Goal: Task Accomplishment & Management: Manage account settings

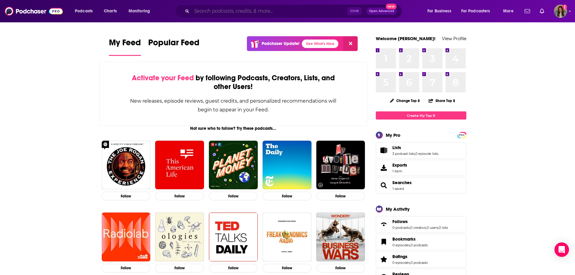
click at [224, 10] on input "Search podcasts, credits, & more..." at bounding box center [270, 11] width 156 height 10
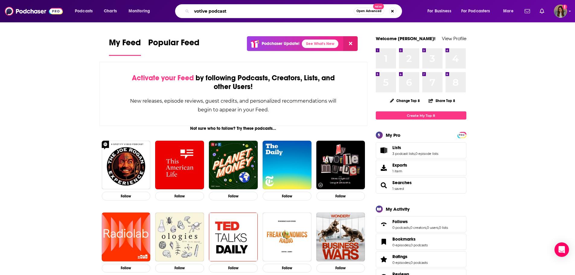
type input "votive podcast"
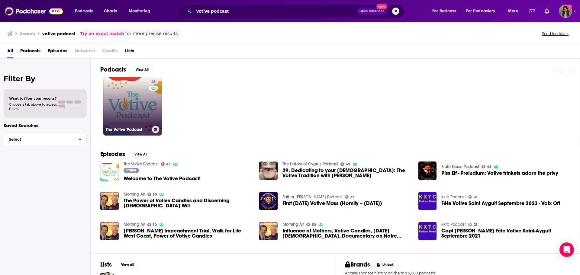
click at [126, 114] on link "45 The Votive Podcast" at bounding box center [132, 106] width 59 height 59
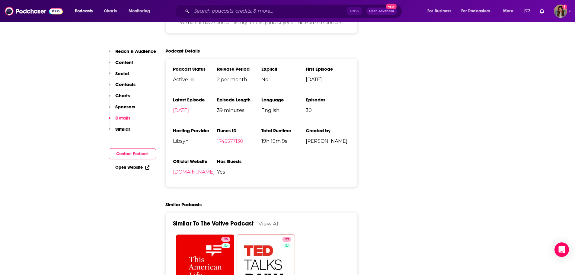
scroll to position [845, 0]
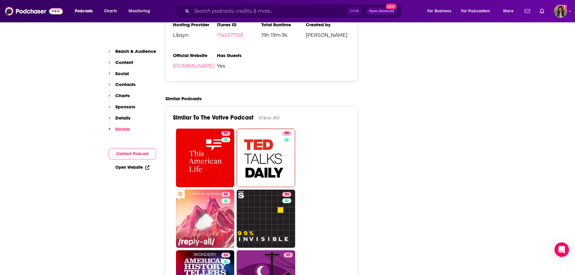
click at [264, 114] on link "View All" at bounding box center [268, 117] width 21 height 6
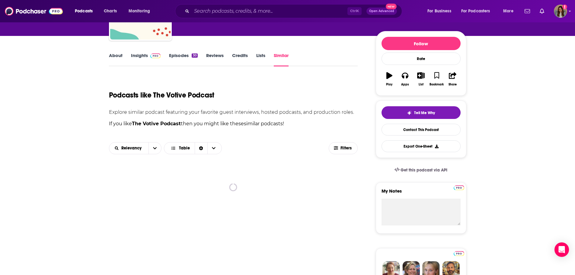
scroll to position [91, 0]
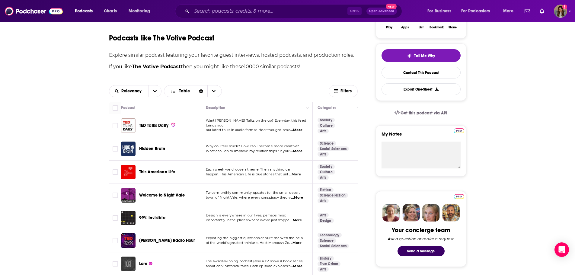
scroll to position [121, 0]
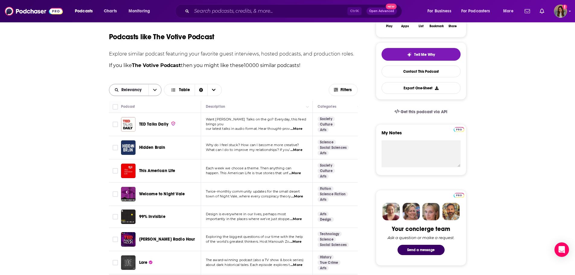
click at [153, 88] on icon "open menu" at bounding box center [155, 90] width 4 height 4
click at [250, 81] on div "Relevancy By Rating Relevancy New Power Score Table Filters" at bounding box center [233, 90] width 249 height 22
click at [177, 89] on span "Choose View" at bounding box center [175, 90] width 8 height 4
click at [189, 108] on div "Gallery" at bounding box center [193, 111] width 58 height 10
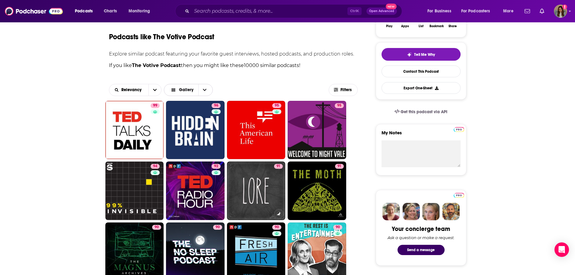
click at [183, 88] on span "Gallery" at bounding box center [186, 90] width 14 height 4
click at [188, 102] on span "Table" at bounding box center [195, 100] width 38 height 3
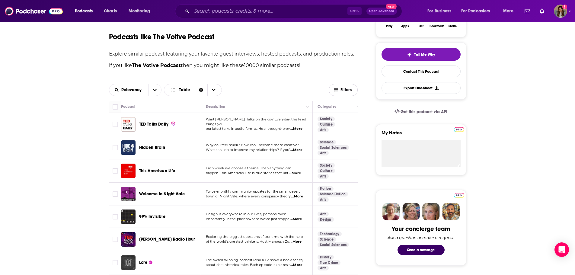
click at [343, 88] on span "Filters" at bounding box center [347, 90] width 12 height 4
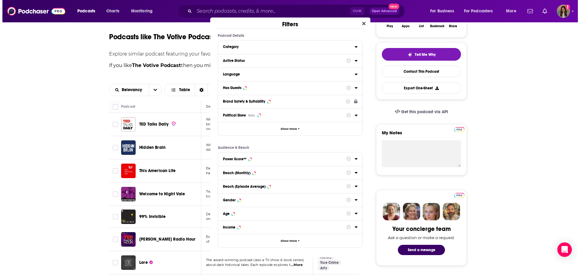
scroll to position [0, 0]
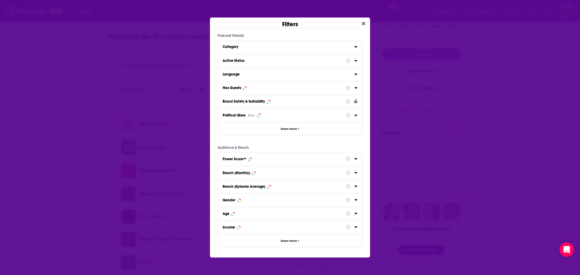
click at [354, 61] on icon "Dialog" at bounding box center [355, 60] width 3 height 5
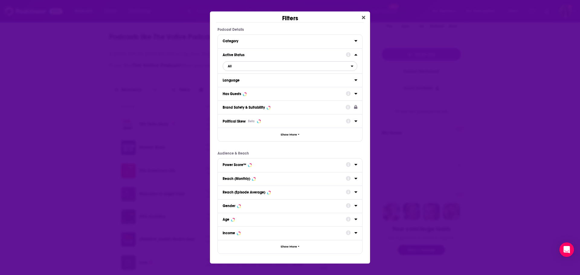
click at [251, 66] on span "All" at bounding box center [287, 66] width 128 height 8
click at [248, 85] on span "Active" at bounding box center [257, 85] width 65 height 3
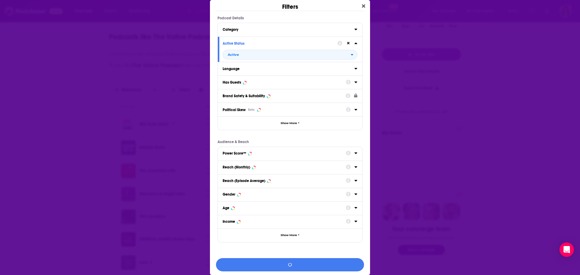
click at [349, 44] on div "Dialog" at bounding box center [347, 43] width 20 height 8
click at [354, 82] on icon "Dialog" at bounding box center [355, 83] width 3 height 2
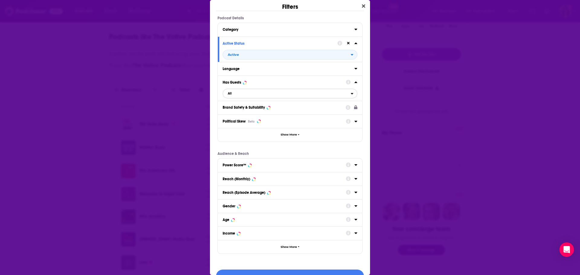
click at [239, 91] on span "All" at bounding box center [287, 94] width 128 height 8
click at [240, 112] on span "Has guests" at bounding box center [259, 113] width 69 height 3
click at [354, 82] on icon "Dialog" at bounding box center [355, 82] width 3 height 5
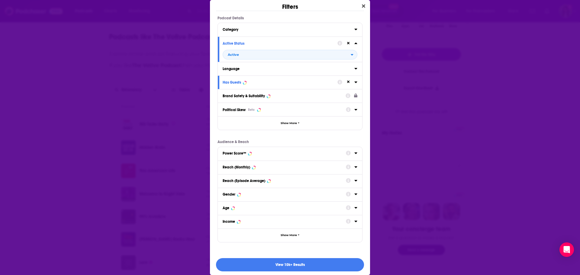
click at [354, 29] on icon "Dialog" at bounding box center [355, 30] width 3 height 2
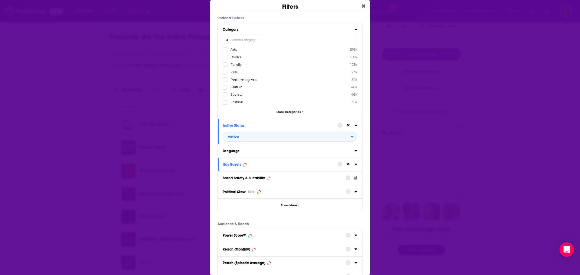
scroll to position [30, 0]
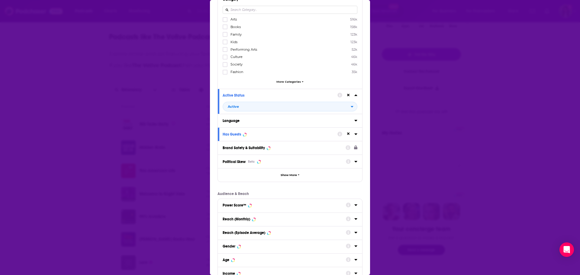
click at [288, 78] on div "Arts 516k Books 158k Family 123k Kids 123k Performing Arts 52k Culture 46k Soci…" at bounding box center [289, 51] width 135 height 69
click at [288, 81] on span "More Categories" at bounding box center [288, 81] width 24 height 3
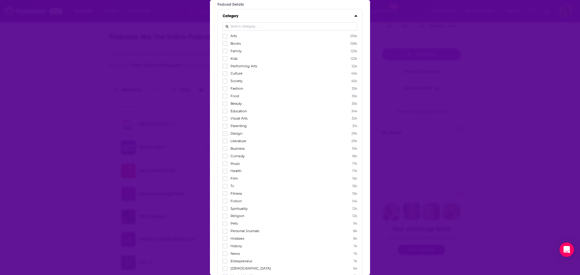
scroll to position [0, 0]
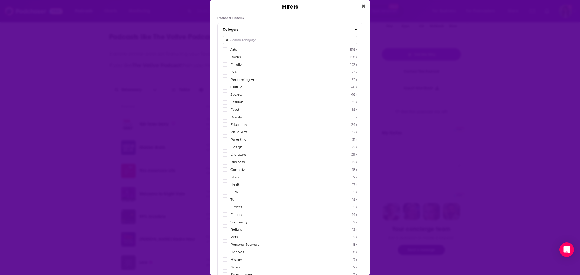
click at [258, 39] on input "Dialog" at bounding box center [289, 40] width 135 height 8
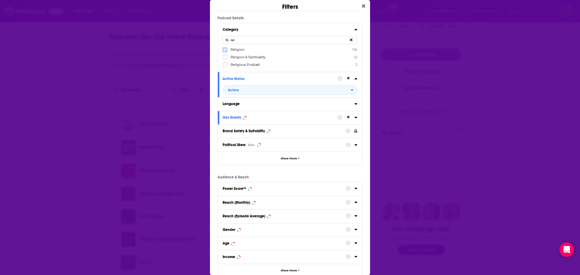
type input "reli"
click at [226, 47] on label "Dialog" at bounding box center [224, 49] width 5 height 5
click at [225, 58] on icon "Dialog" at bounding box center [225, 57] width 4 height 3
click at [354, 31] on icon "Dialog" at bounding box center [355, 29] width 3 height 5
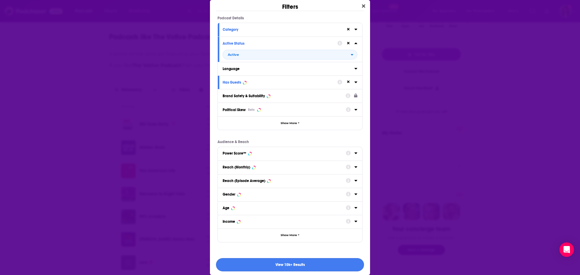
click at [288, 261] on button "View 10k+ Results" at bounding box center [290, 265] width 148 height 14
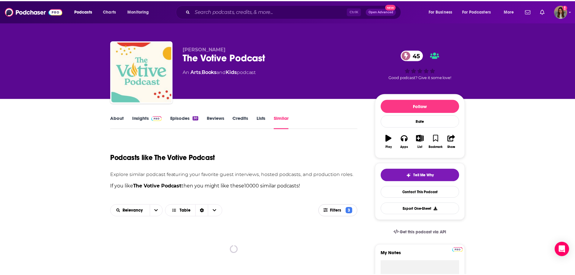
scroll to position [121, 0]
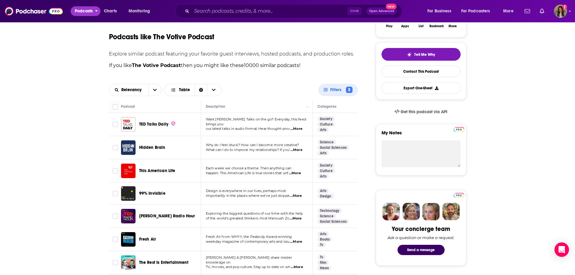
click at [86, 9] on span "Podcasts" at bounding box center [84, 11] width 18 height 8
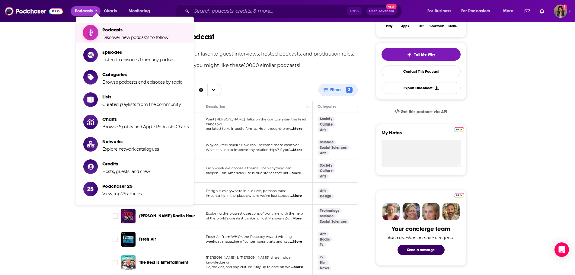
click at [109, 34] on span "Podcasts Discover new podcasts to follow" at bounding box center [135, 32] width 66 height 15
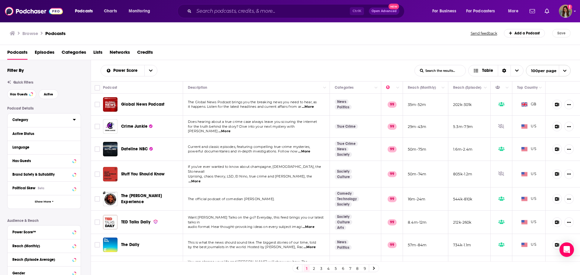
click at [73, 119] on icon at bounding box center [74, 119] width 3 height 5
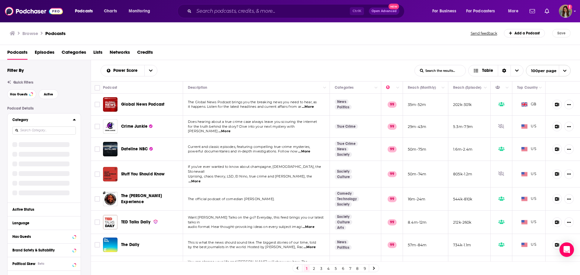
click at [53, 133] on input at bounding box center [43, 130] width 63 height 8
click at [53, 129] on input at bounding box center [43, 130] width 63 height 8
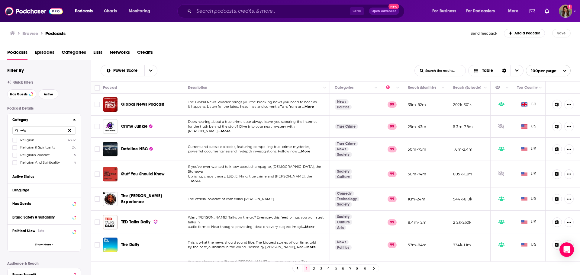
type input "relig"
click at [29, 140] on span "Religion" at bounding box center [27, 140] width 14 height 4
click at [15, 142] on input "multiSelectOption-religion-0" at bounding box center [15, 142] width 0 height 0
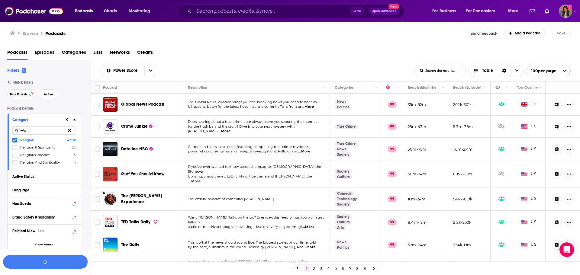
click at [72, 132] on button at bounding box center [69, 130] width 12 height 14
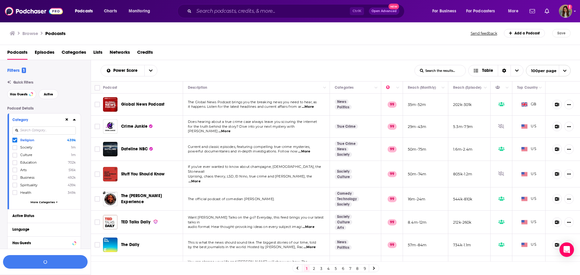
click at [56, 130] on input at bounding box center [43, 130] width 63 height 8
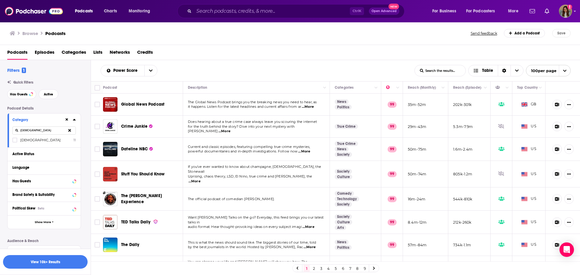
type input "[DEMOGRAPHIC_DATA]"
click at [73, 130] on button at bounding box center [69, 130] width 12 height 14
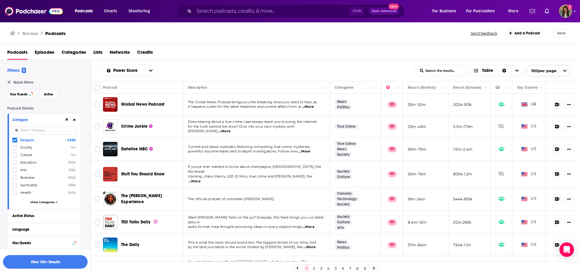
click at [75, 120] on icon at bounding box center [74, 119] width 3 height 5
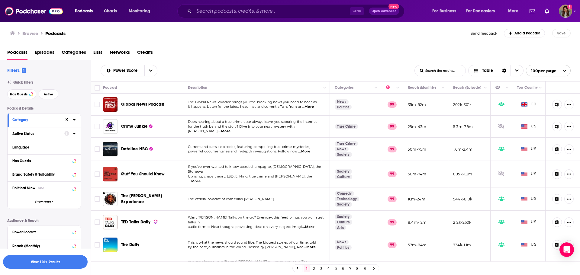
click at [75, 133] on icon at bounding box center [74, 133] width 3 height 5
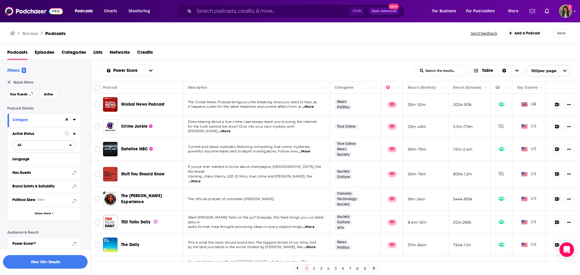
click at [44, 146] on span "All" at bounding box center [41, 145] width 56 height 8
click at [41, 163] on span "Active" at bounding box center [30, 164] width 31 height 3
click at [74, 135] on icon at bounding box center [74, 133] width 3 height 5
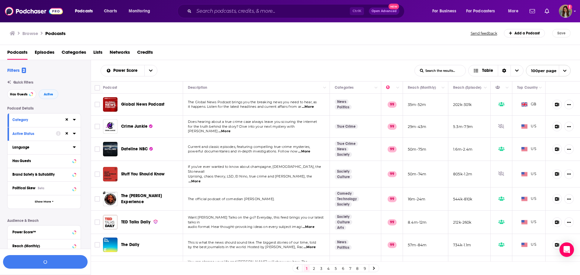
click at [74, 146] on icon at bounding box center [74, 147] width 3 height 5
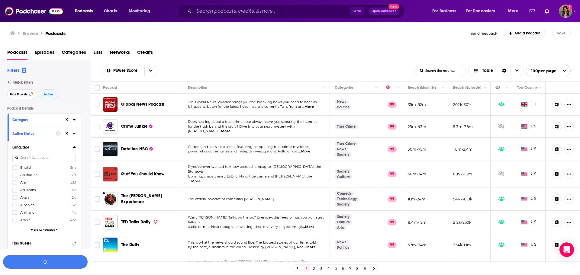
click at [29, 165] on span "English" at bounding box center [26, 167] width 12 height 4
click at [15, 169] on input "multiSelectOption-en-0" at bounding box center [15, 169] width 0 height 0
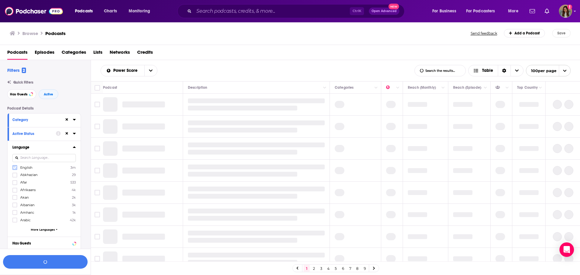
click at [17, 167] on label at bounding box center [14, 167] width 5 height 5
click at [75, 146] on icon at bounding box center [74, 147] width 3 height 5
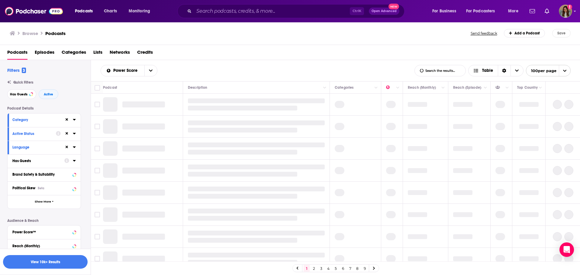
click at [73, 159] on icon at bounding box center [74, 160] width 3 height 5
click at [25, 173] on span "All" at bounding box center [41, 172] width 56 height 8
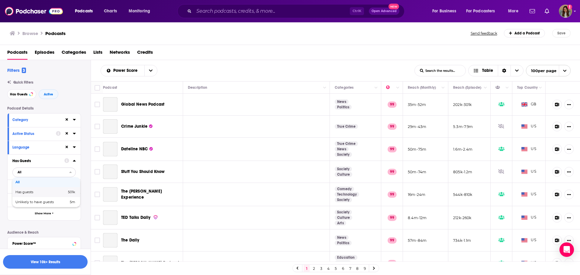
click at [41, 192] on span "Has guests" at bounding box center [32, 191] width 34 height 3
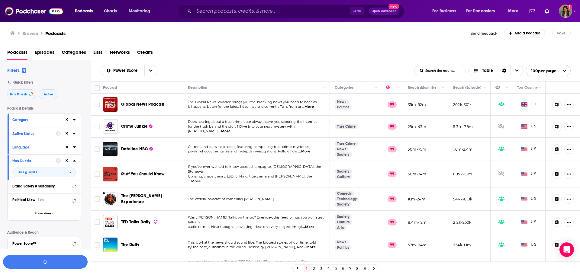
click at [75, 160] on icon at bounding box center [74, 160] width 3 height 5
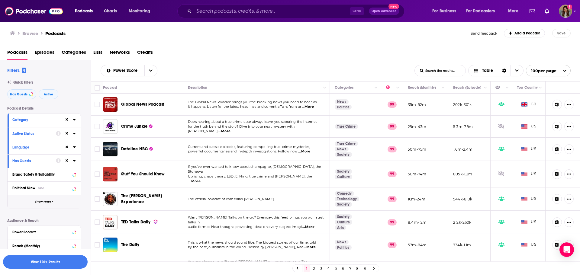
scroll to position [90, 0]
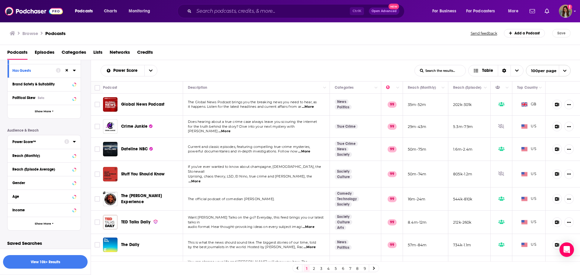
click at [73, 138] on div at bounding box center [69, 142] width 11 height 8
click at [30, 141] on div "Power Score™" at bounding box center [36, 142] width 48 height 4
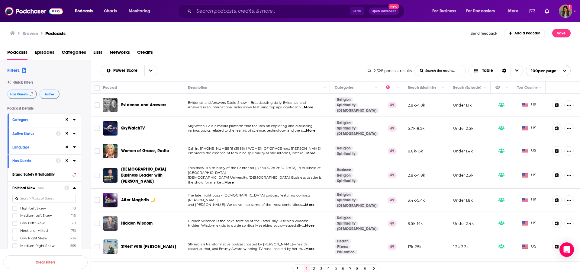
scroll to position [30, 0]
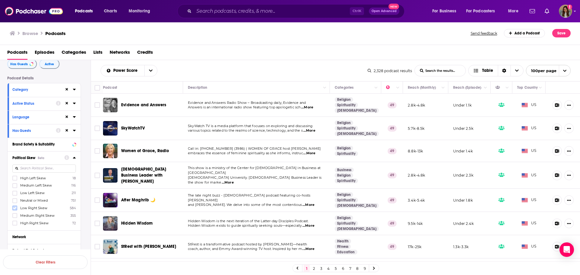
click at [15, 208] on icon at bounding box center [15, 208] width 4 height 3
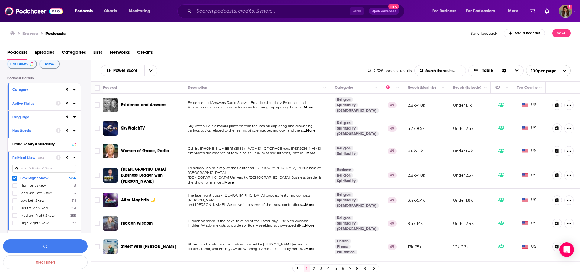
click at [75, 154] on div at bounding box center [66, 158] width 20 height 8
click at [74, 159] on icon at bounding box center [74, 157] width 3 height 5
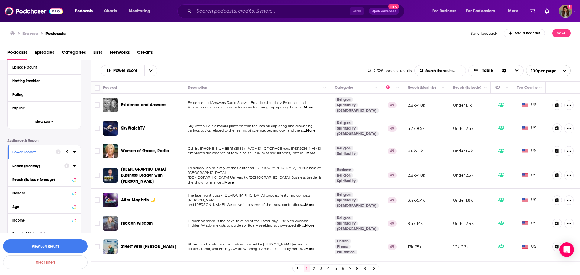
scroll to position [211, 0]
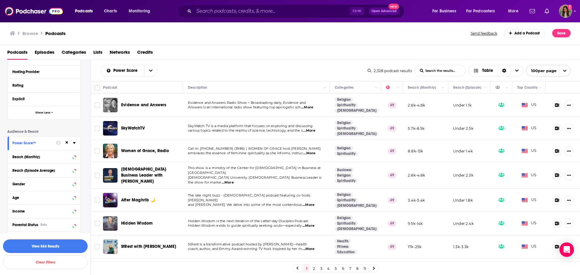
click at [40, 241] on button "View 584 Results" at bounding box center [45, 246] width 85 height 14
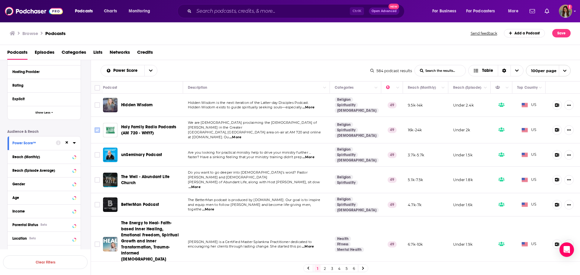
click at [98, 127] on input "Toggle select row" at bounding box center [96, 129] width 5 height 5
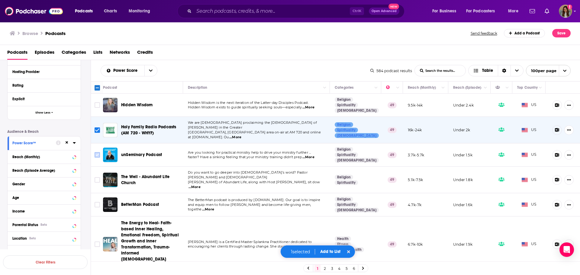
click at [95, 152] on input "Toggle select row" at bounding box center [96, 154] width 5 height 5
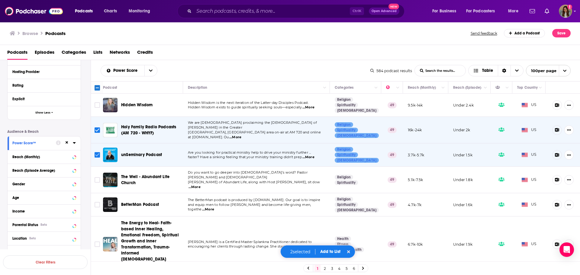
click at [98, 152] on input "Toggle select row" at bounding box center [96, 154] width 5 height 5
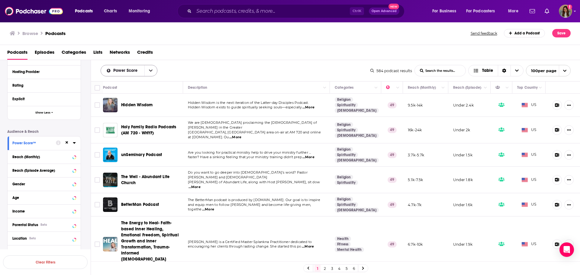
click at [150, 70] on icon "open menu" at bounding box center [151, 71] width 4 height 4
click at [302, 63] on div "Power Score By Rating Trending New Power Score List Search Input Search the res…" at bounding box center [335, 70] width 489 height 21
click at [75, 184] on icon at bounding box center [74, 183] width 3 height 5
click at [16, 201] on icon at bounding box center [15, 202] width 4 height 4
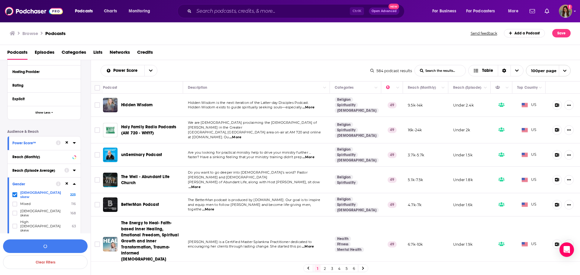
click at [75, 184] on icon at bounding box center [74, 184] width 3 height 2
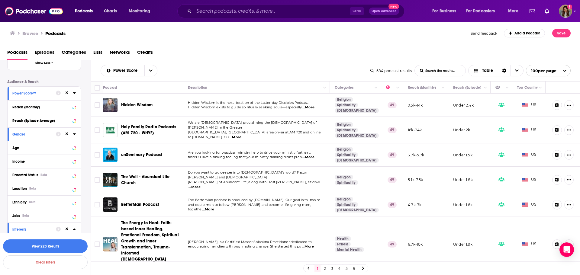
scroll to position [272, 0]
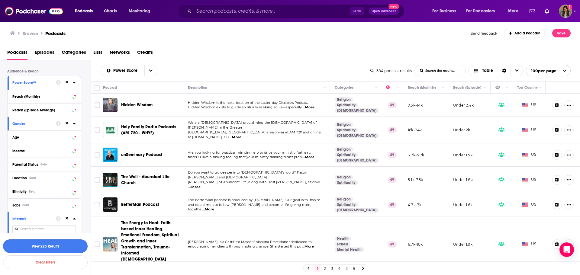
click at [50, 248] on button "View 223 Results" at bounding box center [45, 246] width 85 height 14
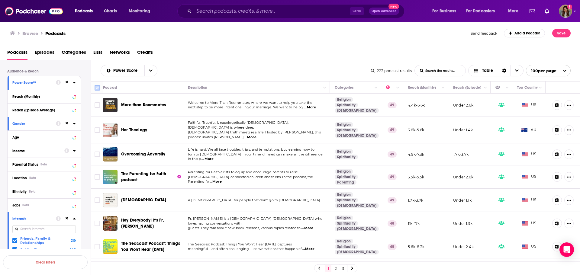
click at [97, 89] on input "Toggle select all" at bounding box center [96, 87] width 5 height 5
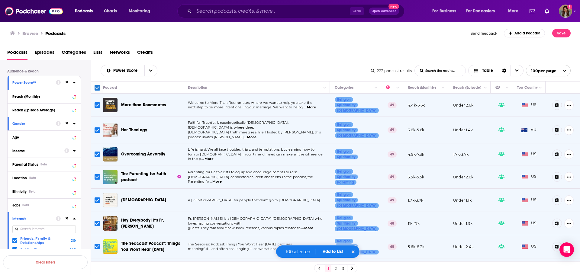
click at [98, 105] on input "Toggle select row" at bounding box center [96, 104] width 5 height 5
checkbox input "false"
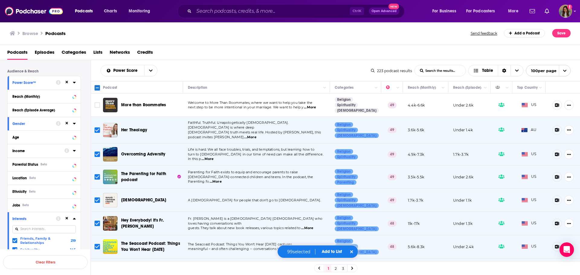
click at [98, 174] on input "Toggle select row" at bounding box center [96, 176] width 5 height 5
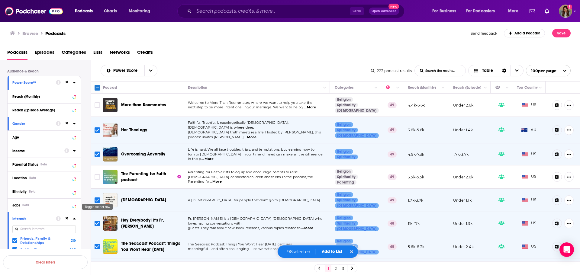
click at [96, 197] on input "Toggle select row" at bounding box center [96, 199] width 5 height 5
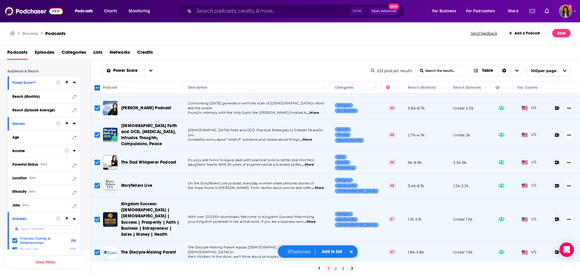
scroll to position [272, 0]
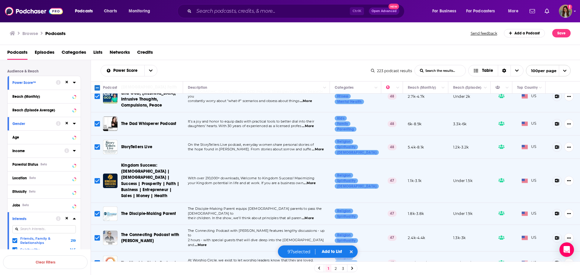
click at [97, 121] on input "Toggle select row" at bounding box center [96, 123] width 5 height 5
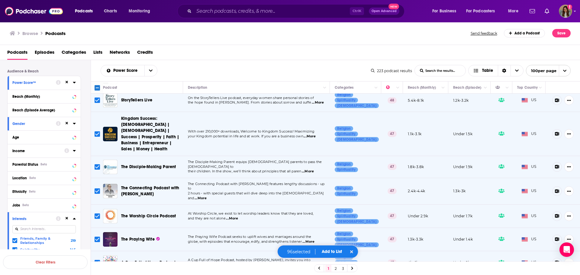
scroll to position [332, 0]
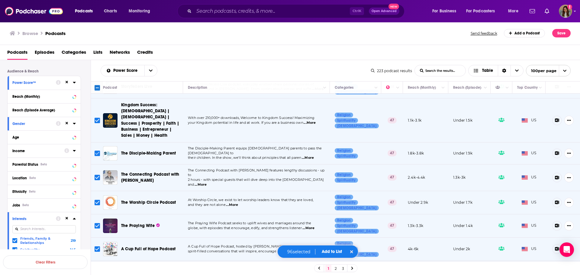
click at [95, 151] on input "Toggle select row" at bounding box center [96, 153] width 5 height 5
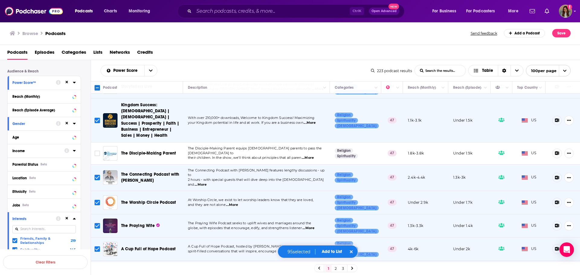
click at [98, 200] on input "Toggle select row" at bounding box center [96, 202] width 5 height 5
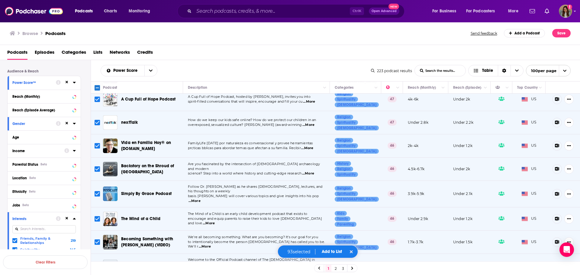
scroll to position [483, 0]
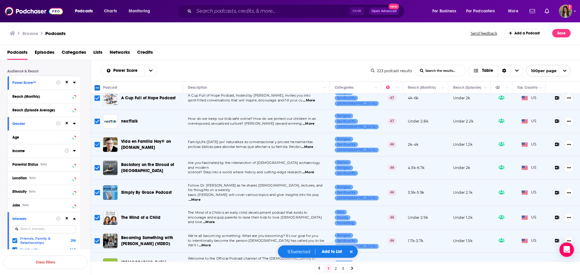
click at [98, 142] on input "Toggle select row" at bounding box center [96, 144] width 5 height 5
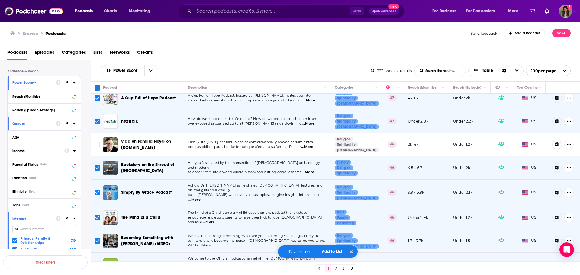
click at [99, 119] on input "Toggle select row" at bounding box center [96, 121] width 5 height 5
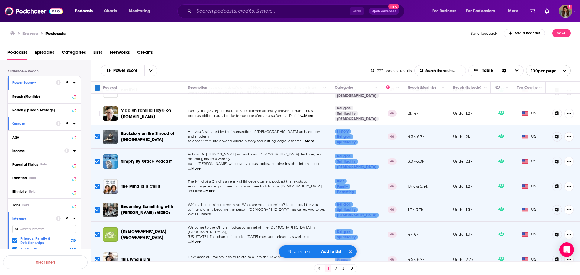
scroll to position [543, 0]
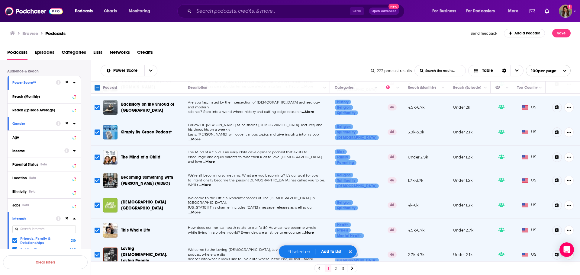
click at [99, 155] on input "Toggle select row" at bounding box center [96, 157] width 5 height 5
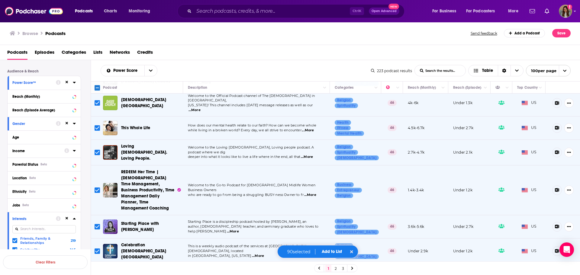
scroll to position [694, 0]
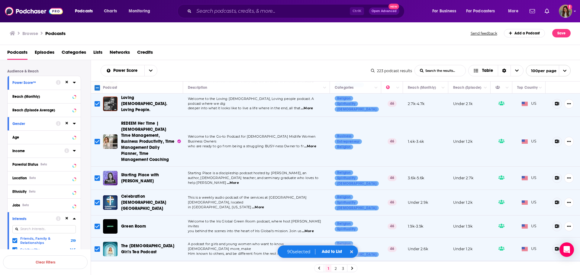
click at [101, 190] on td at bounding box center [97, 203] width 12 height 26
click at [99, 200] on input "Toggle select row" at bounding box center [96, 202] width 5 height 5
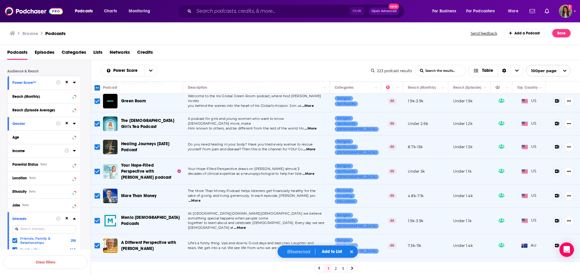
scroll to position [845, 0]
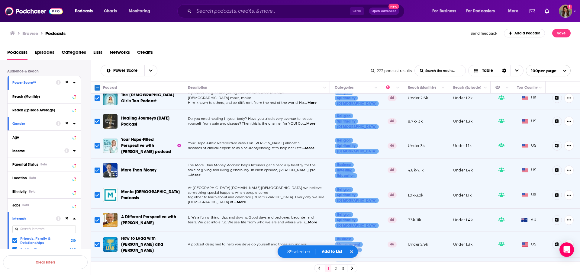
click at [99, 168] on input "Toggle select row" at bounding box center [96, 170] width 5 height 5
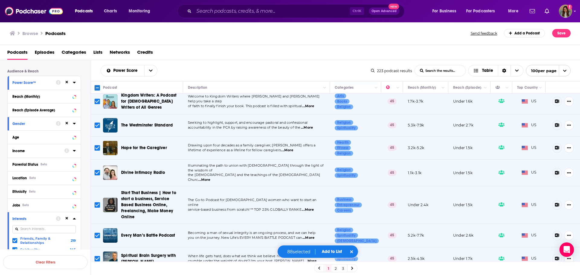
scroll to position [1147, 0]
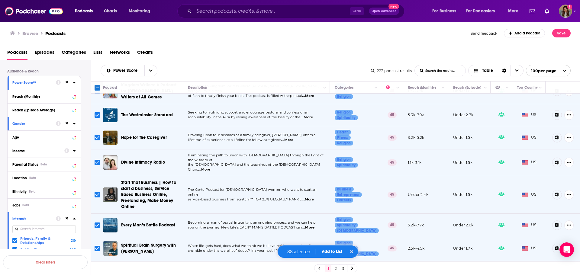
click at [99, 160] on input "Toggle select row" at bounding box center [96, 162] width 5 height 5
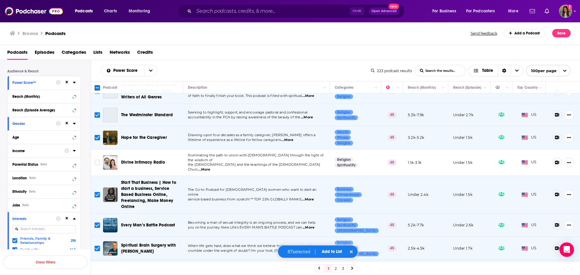
click at [99, 192] on input "Toggle select row" at bounding box center [96, 194] width 5 height 5
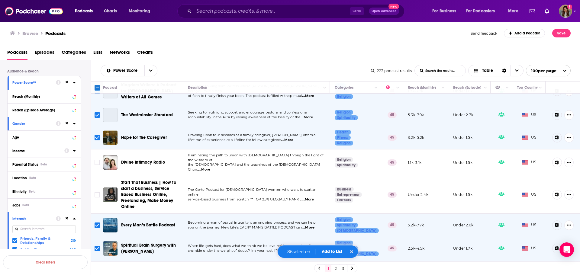
click at [97, 222] on input "Toggle select row" at bounding box center [96, 224] width 5 height 5
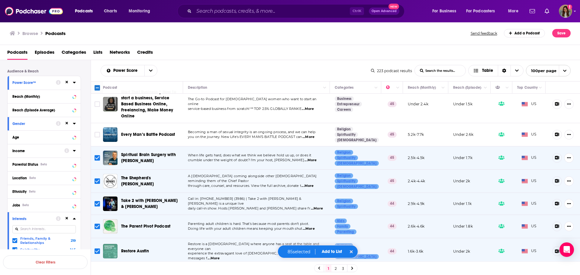
scroll to position [1268, 0]
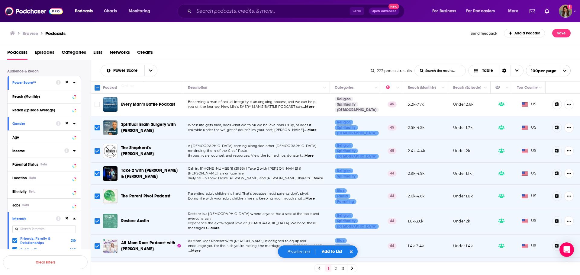
click at [97, 193] on input "Toggle select row" at bounding box center [96, 195] width 5 height 5
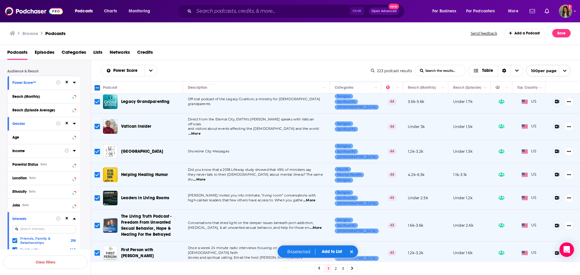
scroll to position [1509, 0]
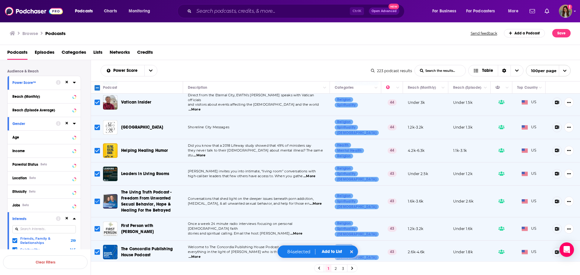
click at [94, 198] on icon "Toggle select row" at bounding box center [97, 201] width 7 height 7
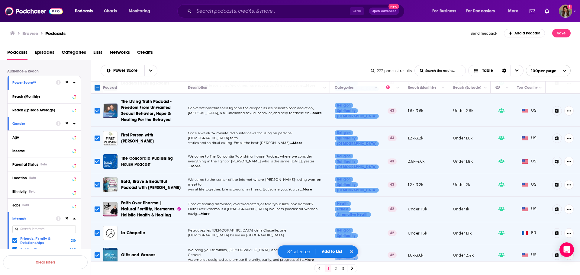
scroll to position [1630, 0]
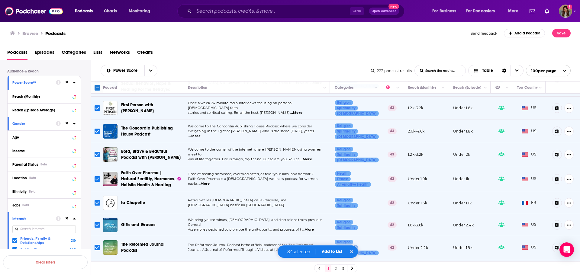
click at [97, 176] on input "Toggle select row" at bounding box center [96, 178] width 5 height 5
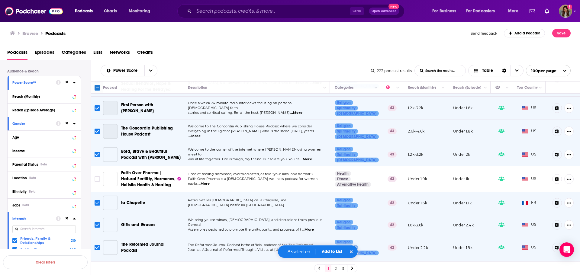
click at [97, 200] on input "Toggle select row" at bounding box center [96, 202] width 5 height 5
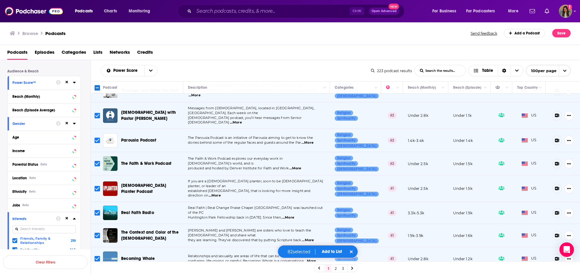
scroll to position [1902, 0]
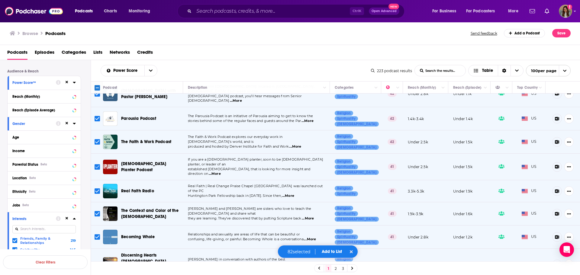
click at [98, 164] on input "Toggle select row" at bounding box center [96, 166] width 5 height 5
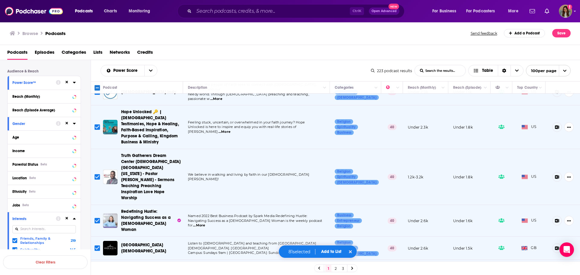
scroll to position [2258, 0]
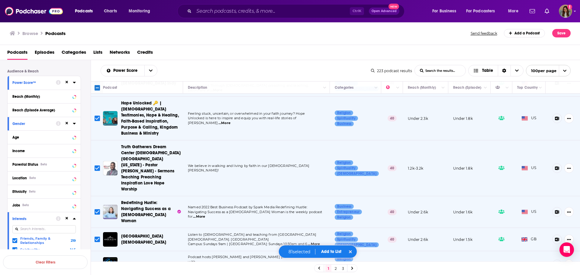
click at [332, 250] on button "Add to List" at bounding box center [331, 251] width 30 height 5
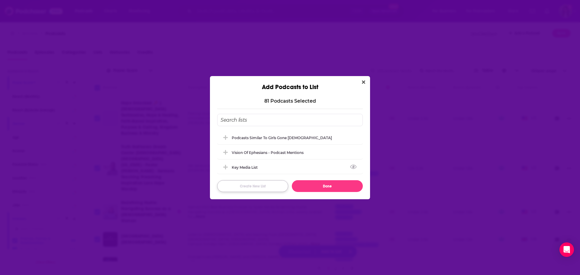
click at [256, 187] on button "Create New List" at bounding box center [252, 186] width 71 height 12
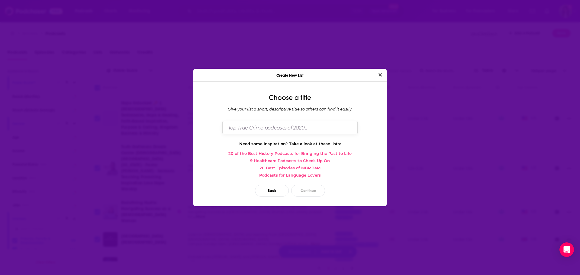
click at [289, 123] on input "Dialog" at bounding box center [289, 127] width 135 height 13
click at [244, 129] on input "Dialog" at bounding box center [289, 127] width 135 height 13
paste input "Shemaiah"
type input "Shemaiah Podcast List"
click at [307, 194] on button "Continue" at bounding box center [308, 191] width 34 height 12
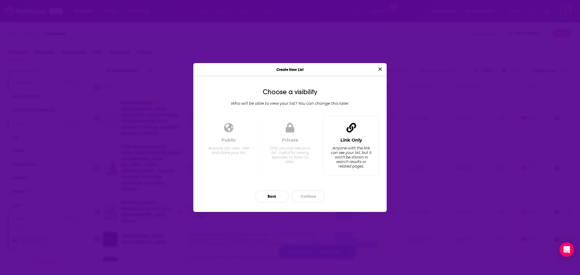
click at [342, 123] on div "Link Only Anyone with the link can see your list, but it won't be shown in sear…" at bounding box center [351, 145] width 56 height 61
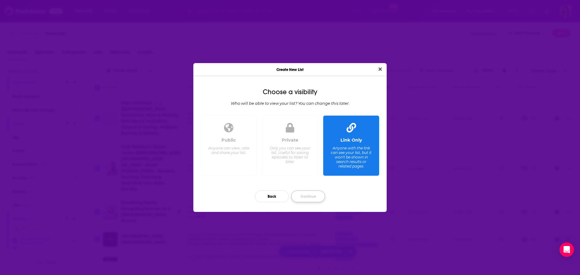
click at [313, 198] on button "Continue" at bounding box center [308, 196] width 34 height 12
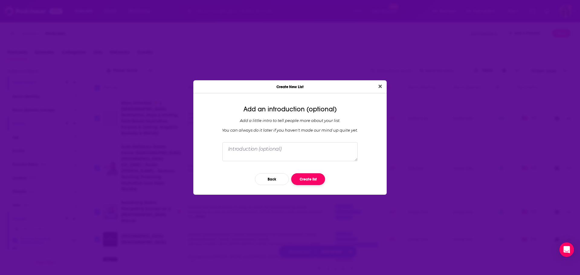
click at [311, 179] on button "Create list" at bounding box center [308, 179] width 34 height 12
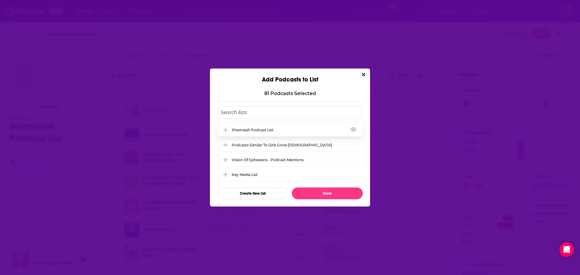
click at [242, 125] on div "Shemaiah Podcast List" at bounding box center [289, 129] width 145 height 13
click at [343, 193] on button "Done" at bounding box center [327, 193] width 71 height 12
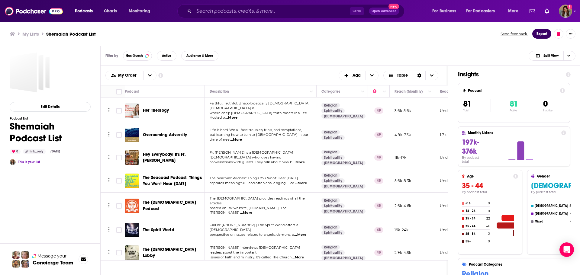
click at [536, 34] on button "Export" at bounding box center [541, 34] width 19 height 10
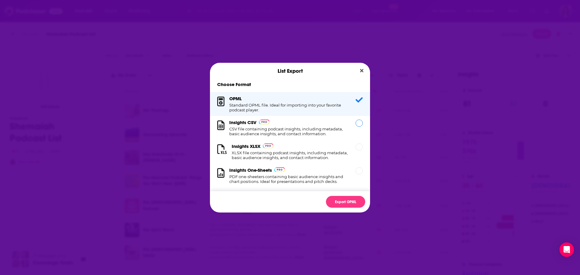
click at [314, 133] on h1 "CSV file containing podcast insights, including metadata, basic audience insigh…" at bounding box center [288, 131] width 119 height 10
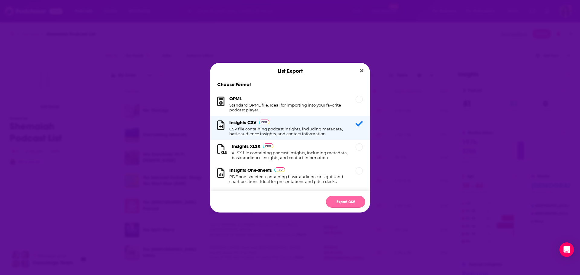
click at [345, 203] on button "Export CSV" at bounding box center [345, 202] width 39 height 12
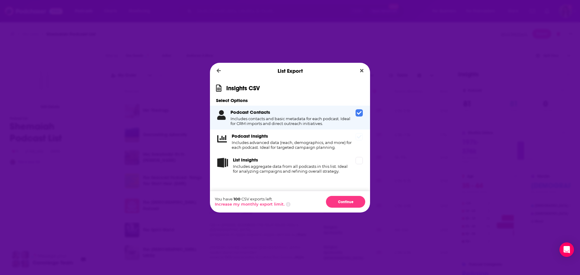
click at [360, 135] on icon "Dialog" at bounding box center [359, 137] width 5 height 4
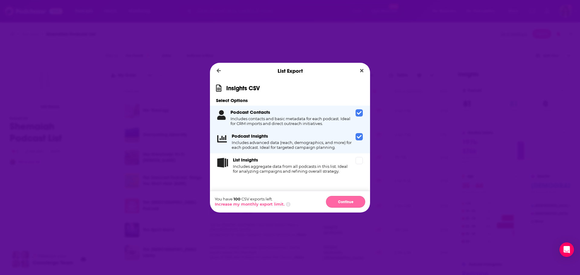
click at [345, 202] on button "Continue" at bounding box center [345, 202] width 39 height 12
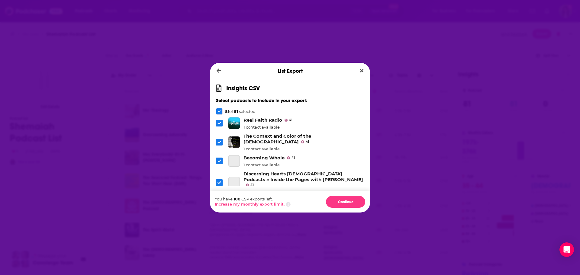
scroll to position [1298, 0]
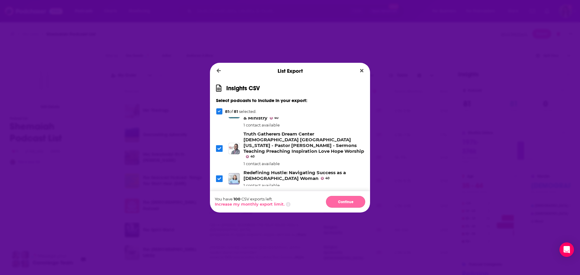
click at [350, 201] on button "Continue" at bounding box center [345, 202] width 39 height 12
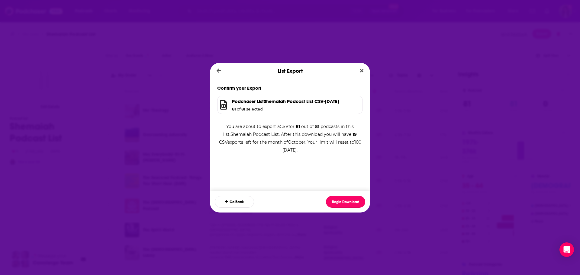
click at [350, 201] on button "Begin Download" at bounding box center [345, 202] width 39 height 12
